Goal: Complete application form

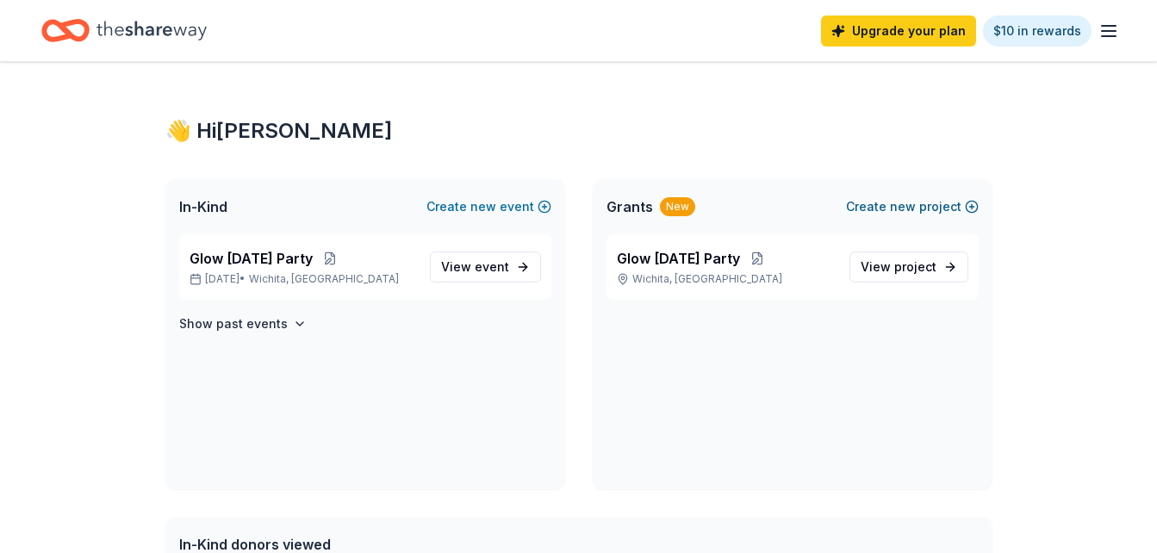
click at [916, 204] on span "new" at bounding box center [903, 206] width 26 height 21
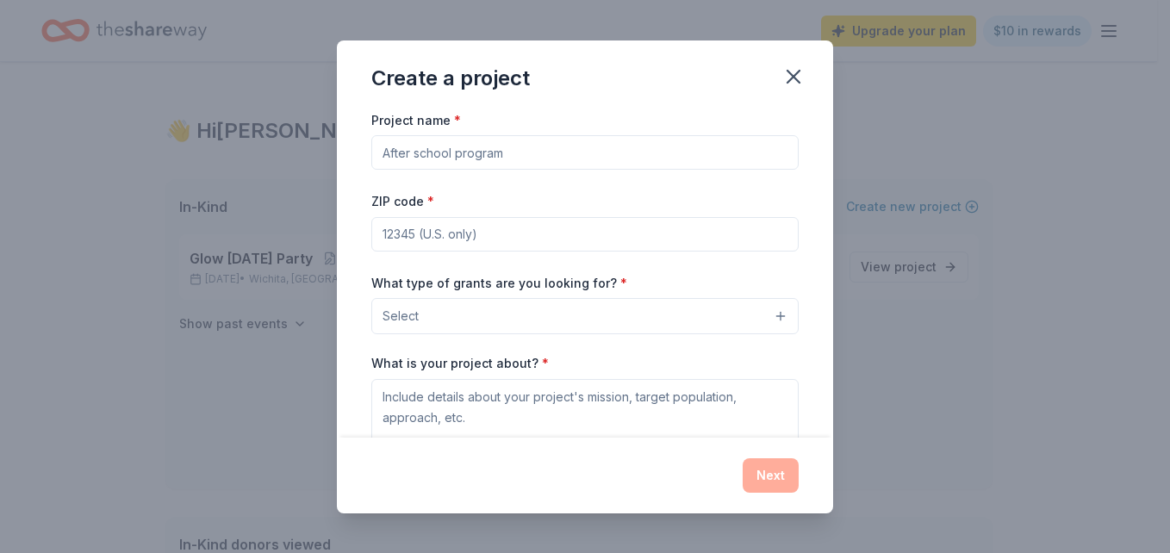
click at [572, 161] on input "Project name *" at bounding box center [584, 152] width 427 height 34
click at [679, 156] on input "Project name *" at bounding box center [584, 152] width 427 height 34
type input "Sky Dome"
click at [651, 237] on input "ZIP code *" at bounding box center [584, 234] width 427 height 34
type input "67217"
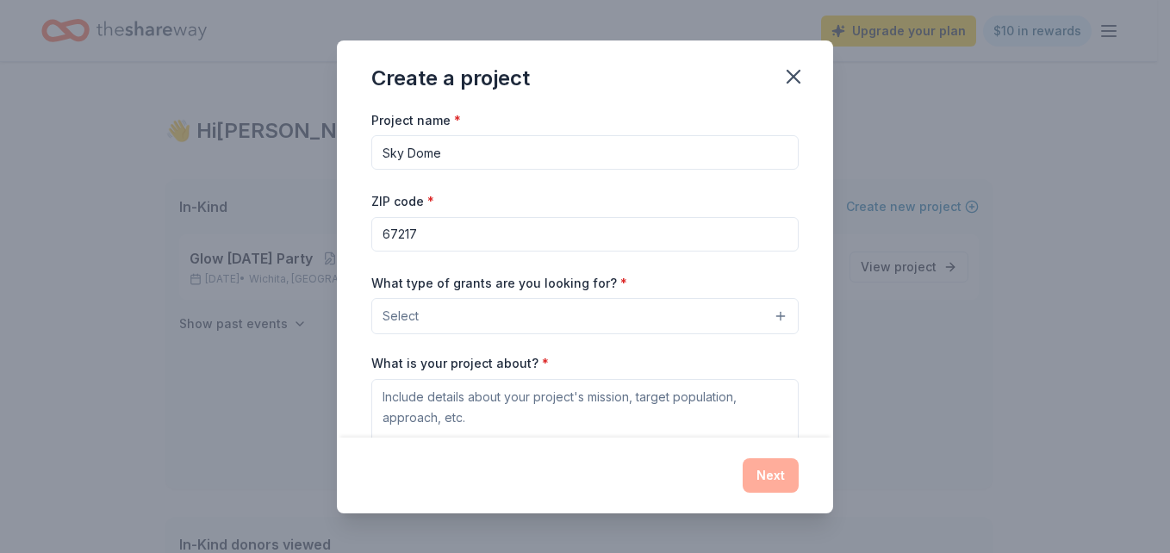
click at [538, 317] on button "Select" at bounding box center [584, 316] width 427 height 36
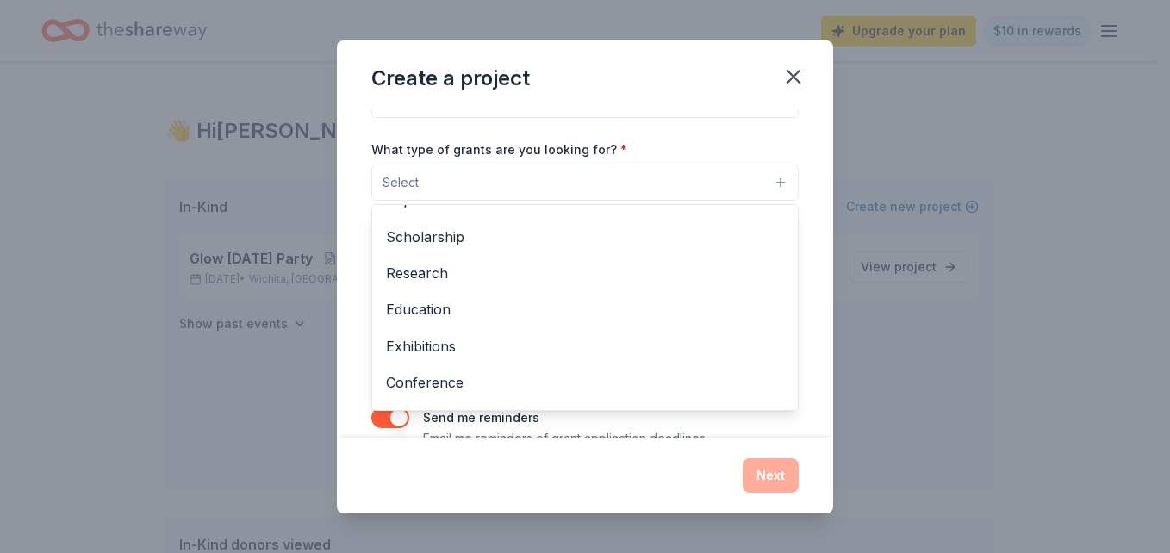
scroll to position [135, 0]
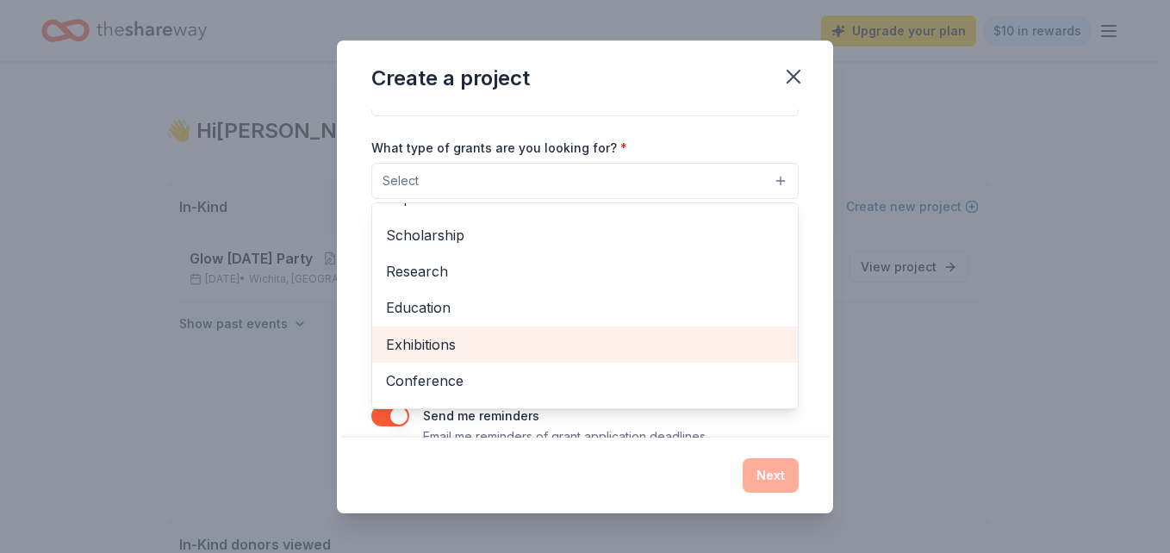
click at [445, 349] on span "Exhibitions" at bounding box center [585, 344] width 398 height 22
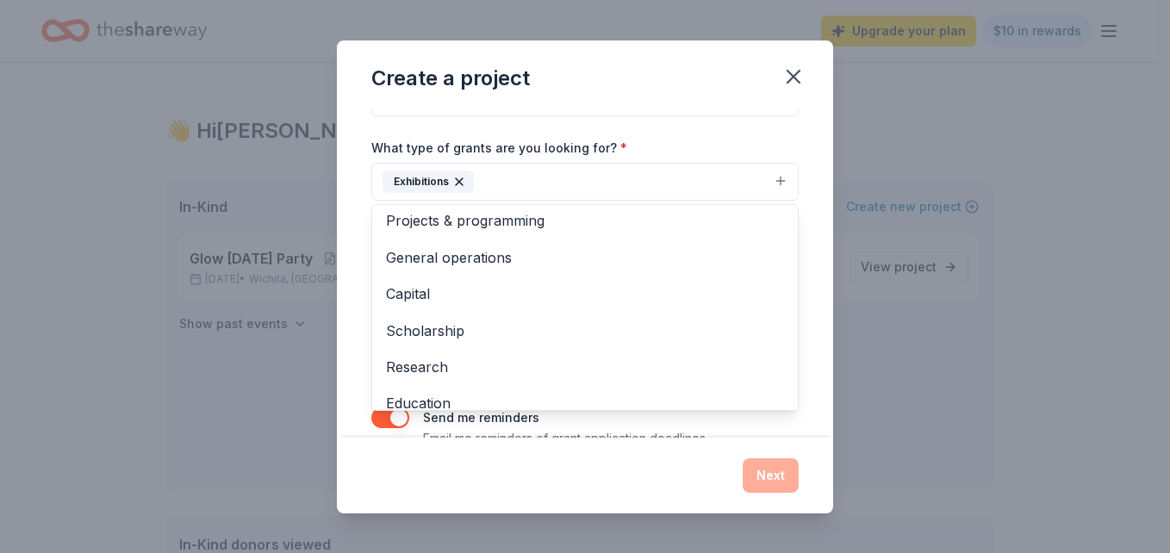
scroll to position [0, 0]
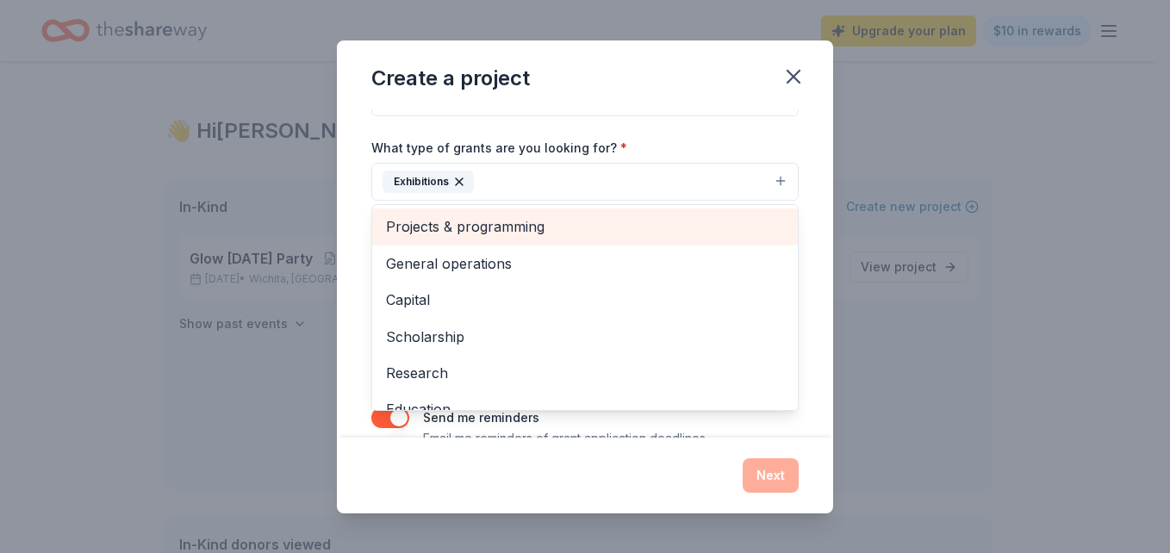
click at [622, 221] on span "Projects & programming" at bounding box center [585, 226] width 398 height 22
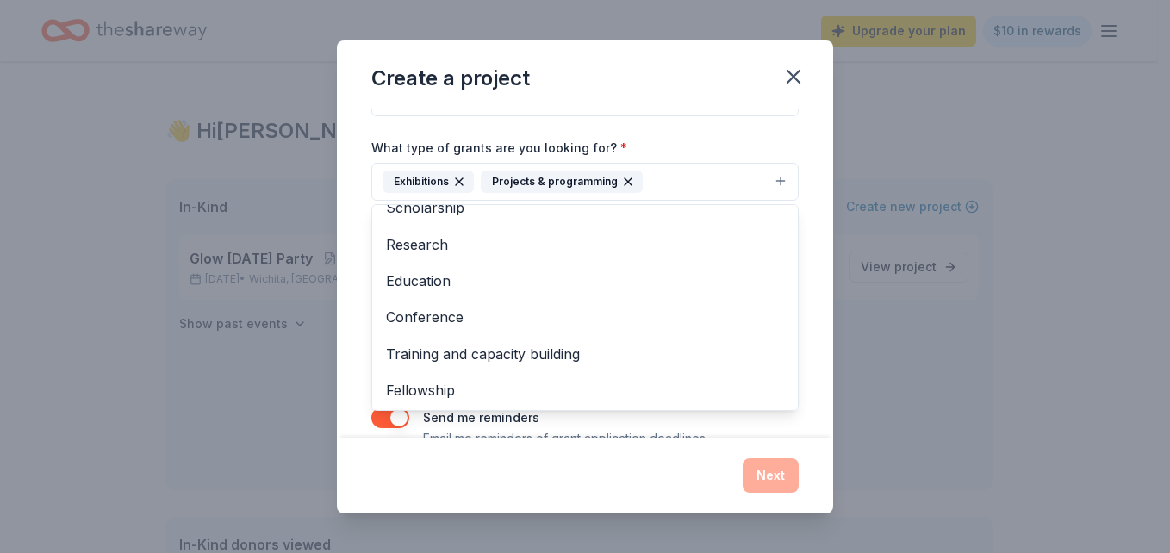
scroll to position [94, 0]
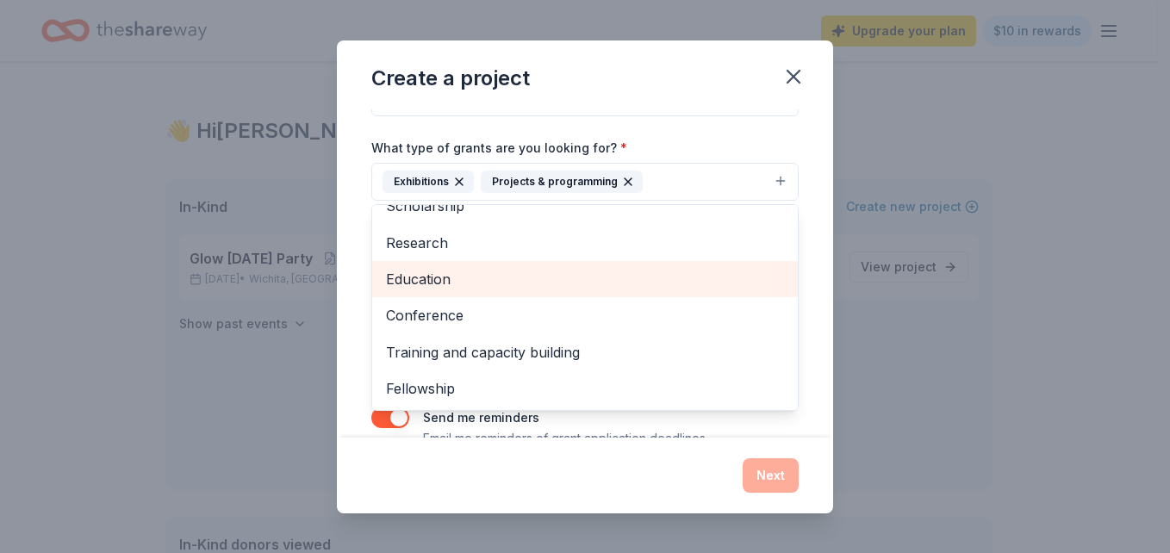
click at [681, 275] on span "Education" at bounding box center [585, 279] width 398 height 22
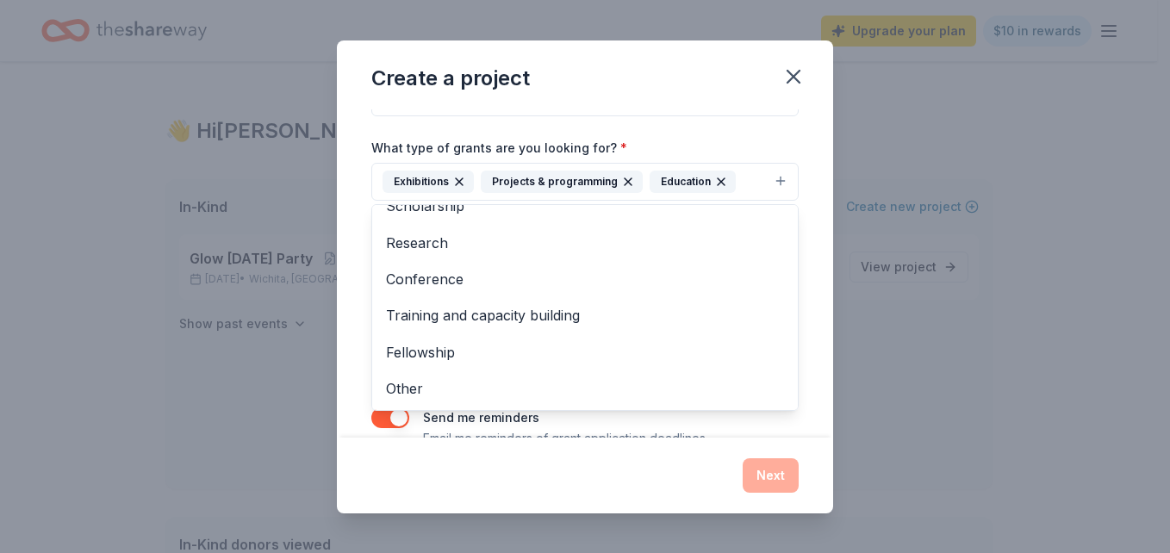
click at [800, 402] on div "Project name * Sky Dome ZIP code * 67217 What type of grants are you looking fo…" at bounding box center [585, 273] width 496 height 328
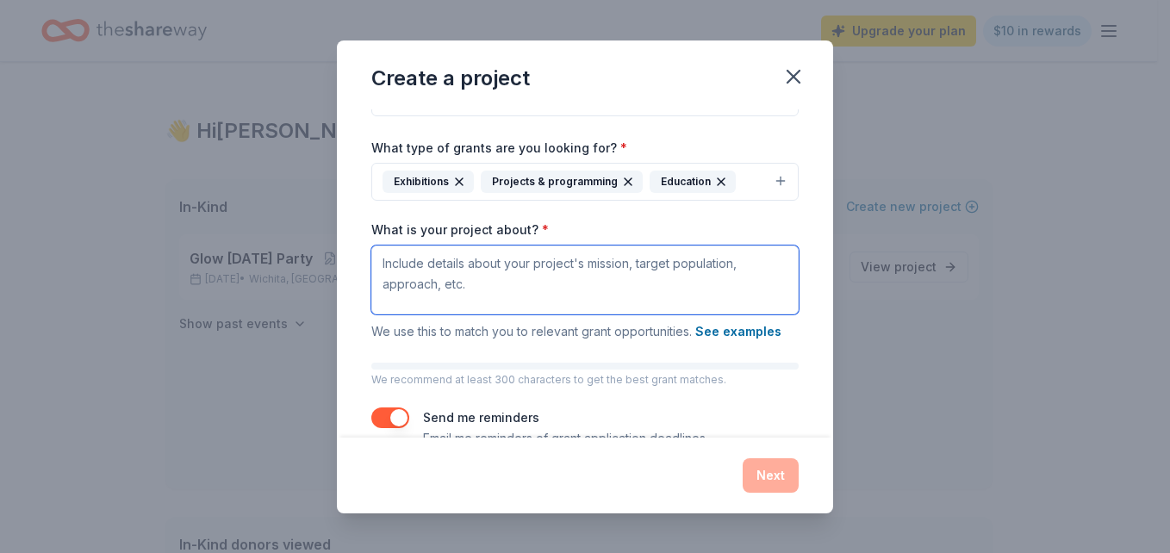
click at [678, 281] on textarea "What is your project about? *" at bounding box center [584, 280] width 427 height 69
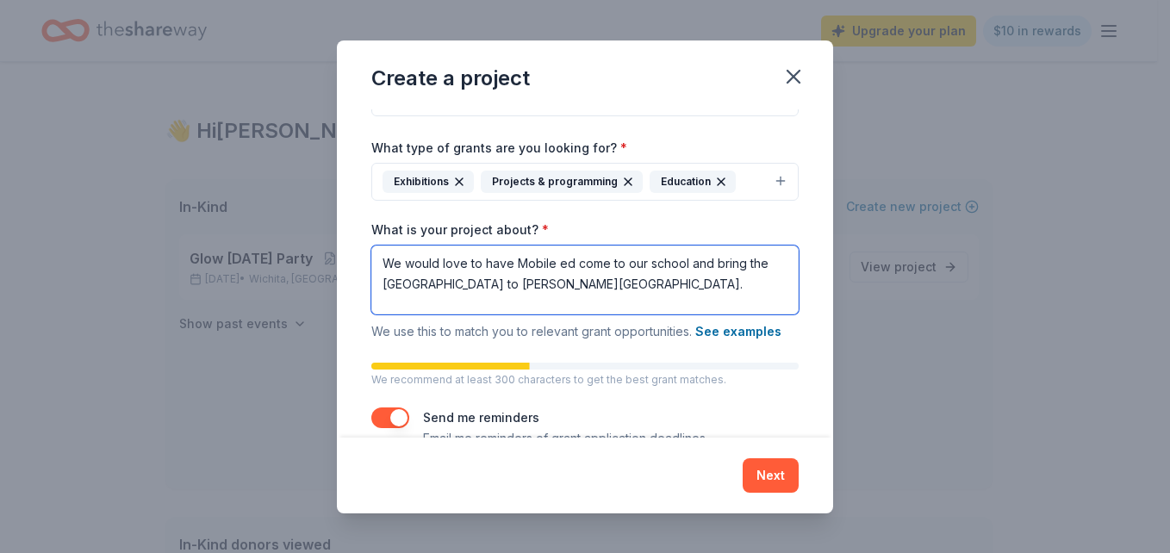
type textarea "We would love to have Mobile ed come to our school and bring the [GEOGRAPHIC_DA…"
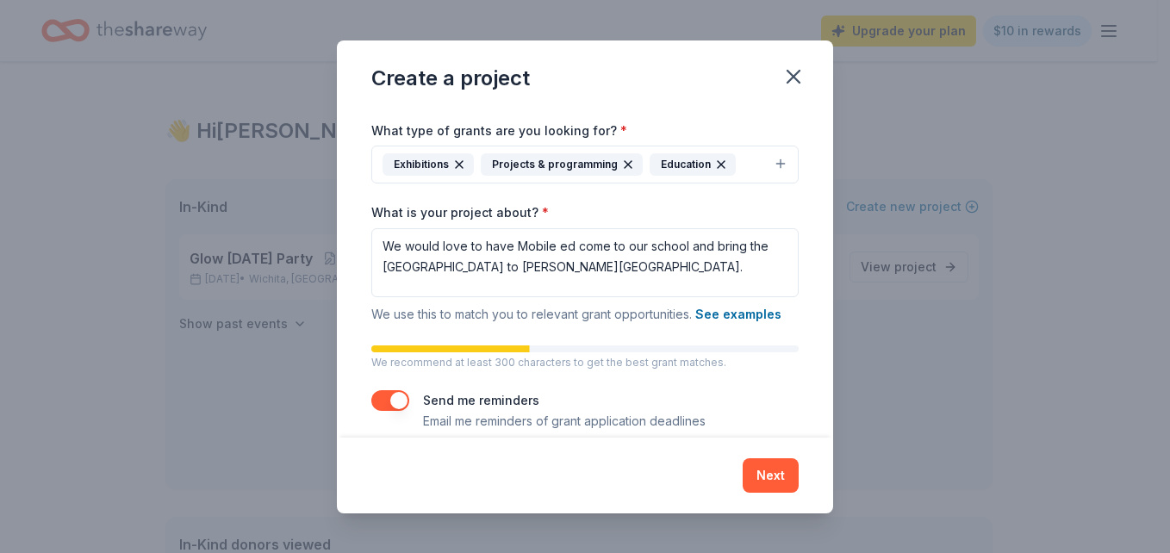
scroll to position [174, 0]
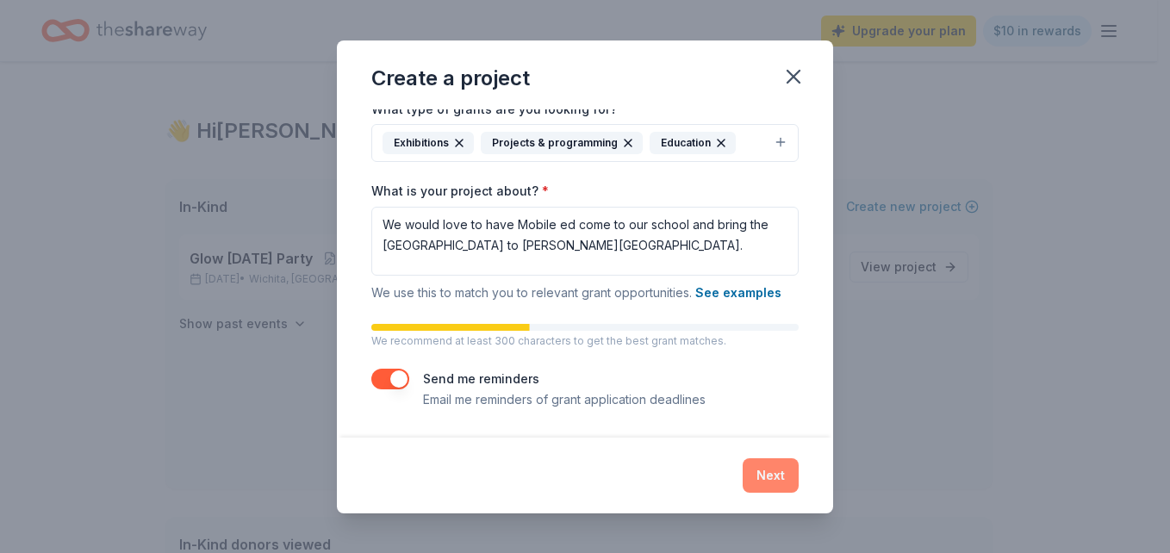
click at [765, 477] on button "Next" at bounding box center [771, 475] width 56 height 34
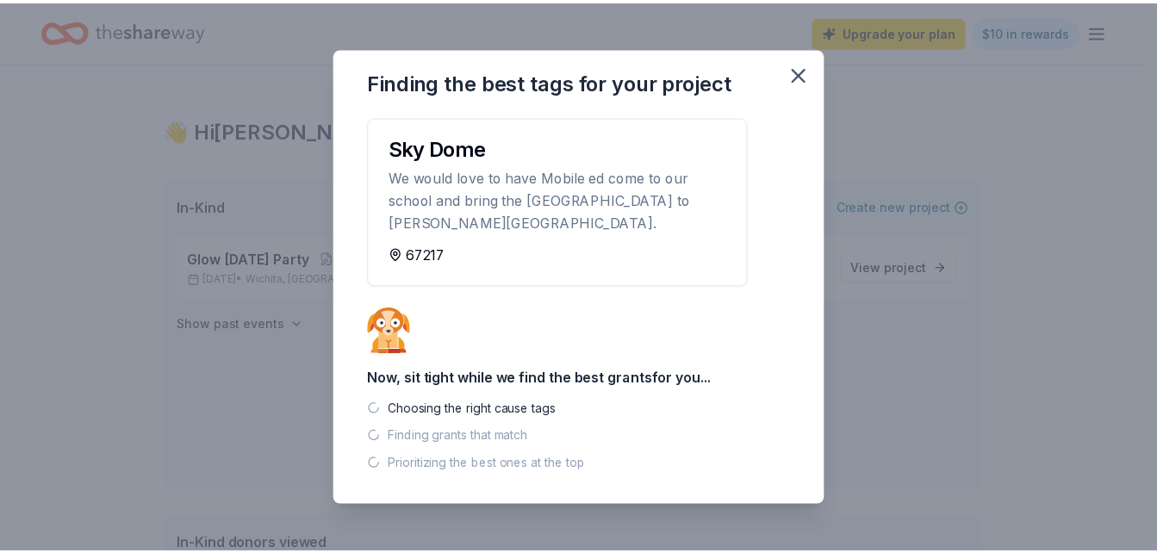
scroll to position [0, 0]
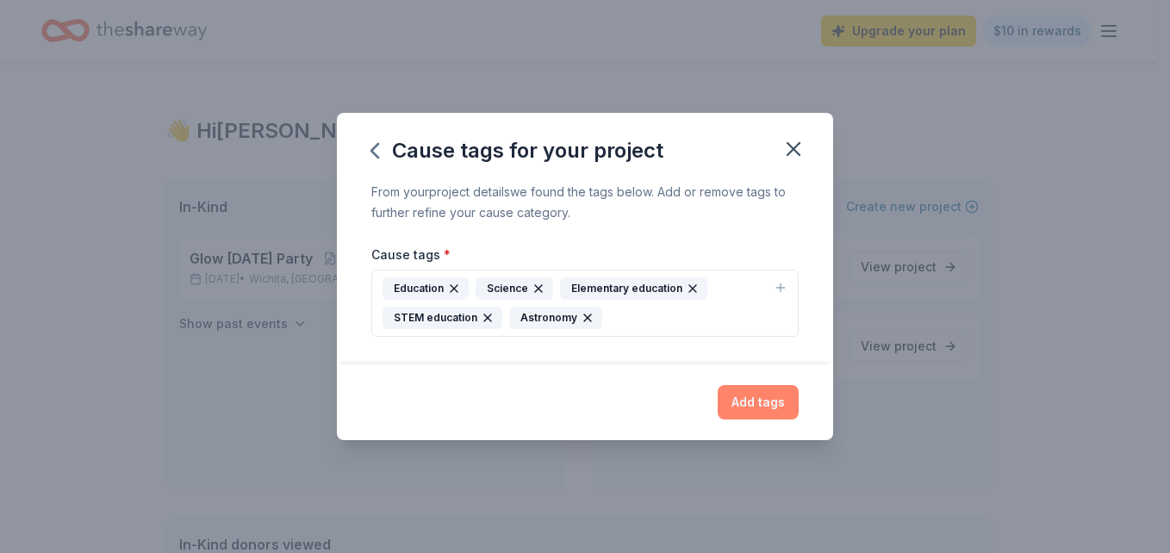
click at [764, 403] on button "Add tags" at bounding box center [758, 402] width 81 height 34
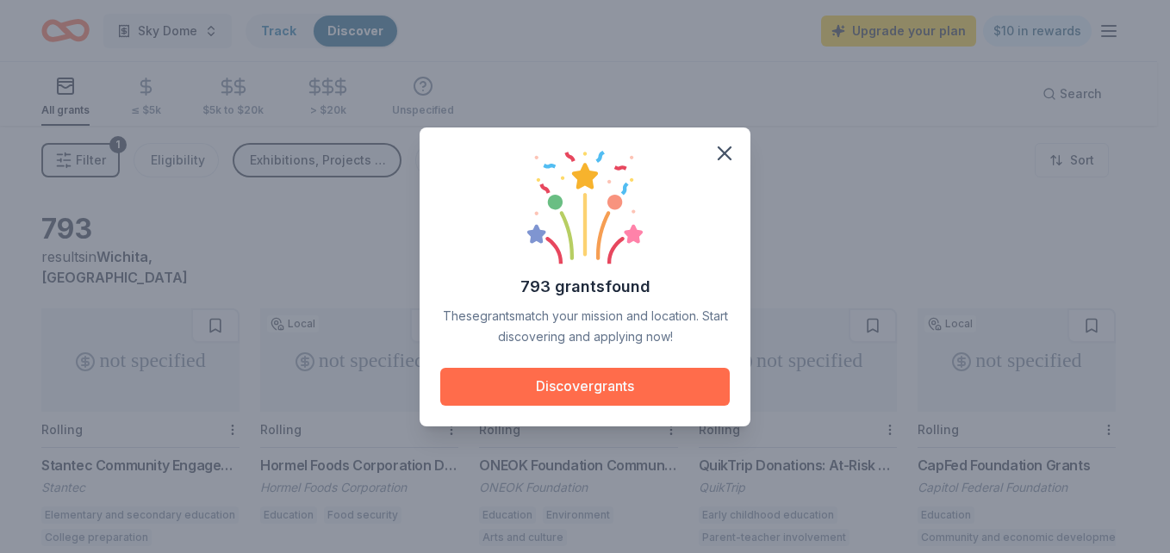
click at [642, 394] on button "Discover grants" at bounding box center [584, 387] width 289 height 38
